Goal: Find specific page/section: Find specific page/section

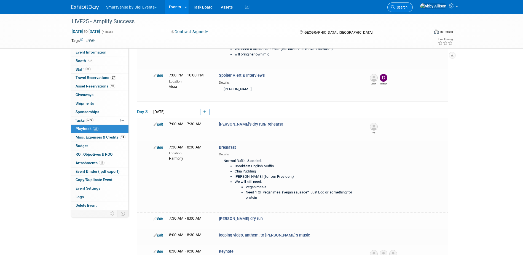
click at [407, 8] on span "Search" at bounding box center [401, 7] width 13 height 4
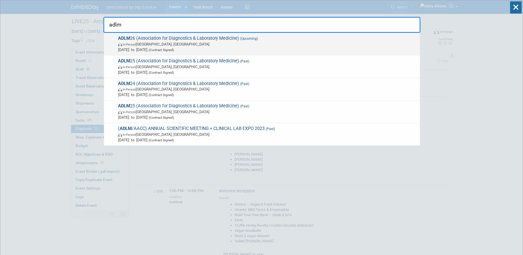
type input "adlm"
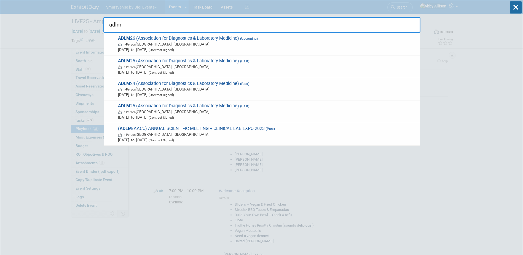
click at [214, 35] on div "ADLM 26 (Association for Diagnostics & Laboratory Medicine) (Upcoming) In-Perso…" at bounding box center [262, 44] width 316 height 23
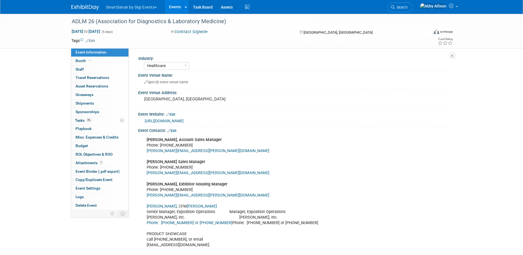
select select "Healthcare"
click at [92, 61] on link "Booth" at bounding box center [99, 61] width 57 height 8
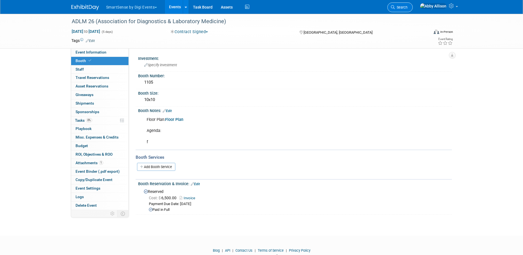
click at [413, 11] on link "Search" at bounding box center [399, 7] width 25 height 10
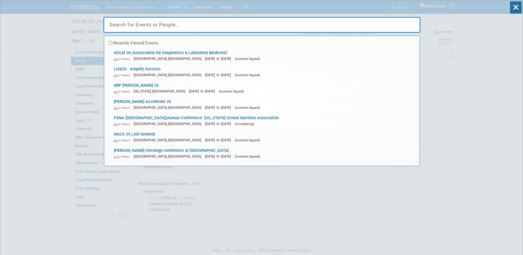
click at [222, 28] on input "text" at bounding box center [261, 25] width 317 height 16
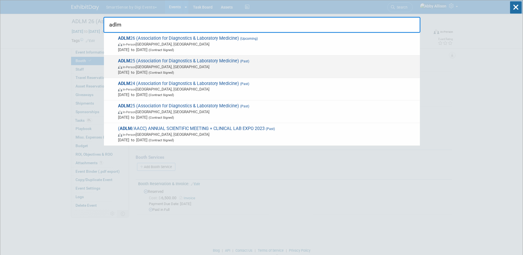
type input "adlm"
click at [130, 63] on span "ADLM 25 (Association for Diagnostics & Laboratory Medicine) (Past) In-Person Ch…" at bounding box center [266, 66] width 301 height 17
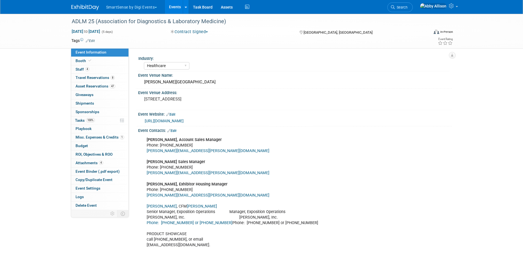
select select "Healthcare"
click at [77, 58] on link "Booth" at bounding box center [99, 61] width 57 height 8
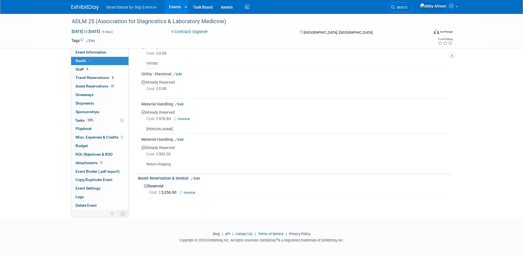
scroll to position [358, 0]
